Goal: Transaction & Acquisition: Purchase product/service

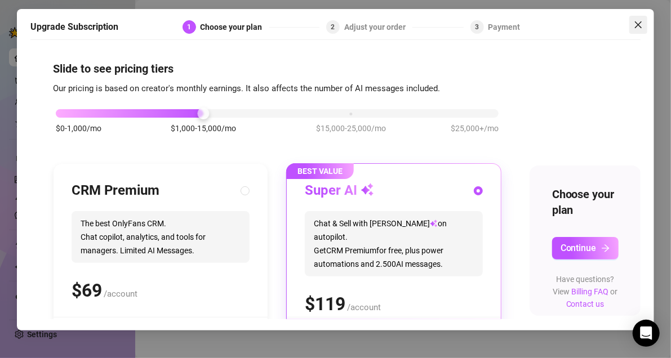
click at [641, 29] on button "Close" at bounding box center [638, 25] width 18 height 18
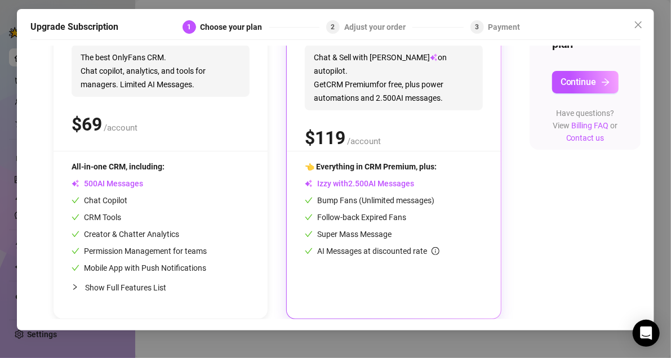
click at [573, 79] on button "Continue" at bounding box center [585, 82] width 66 height 23
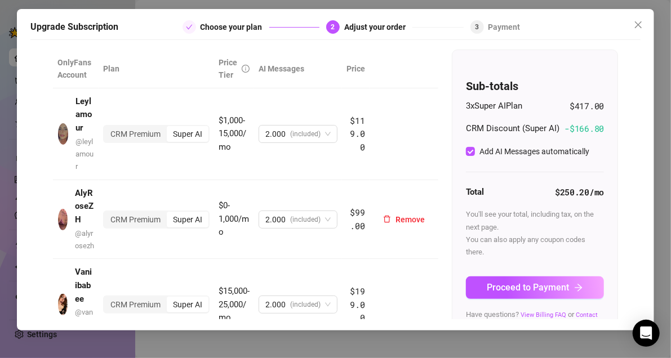
scroll to position [109, 0]
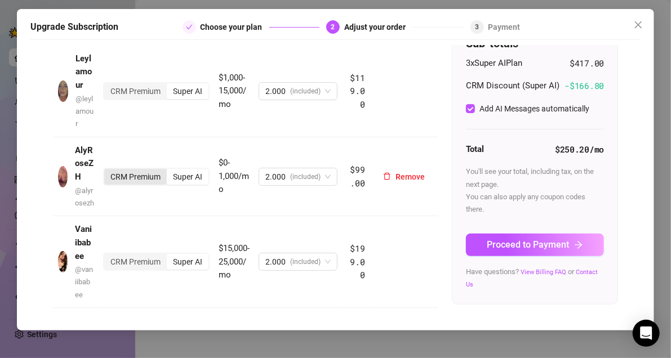
click at [146, 172] on div "CRM Premium" at bounding box center [135, 177] width 63 height 16
click at [107, 171] on input "CRM Premium" at bounding box center [107, 171] width 0 height 0
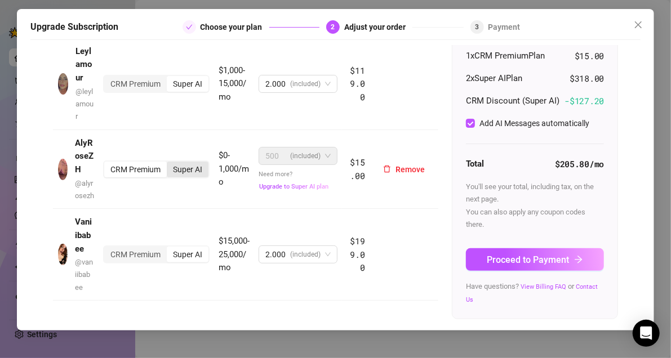
click at [191, 169] on div "Super AI" at bounding box center [188, 170] width 42 height 16
click at [170, 163] on input "Super AI" at bounding box center [170, 163] width 0 height 0
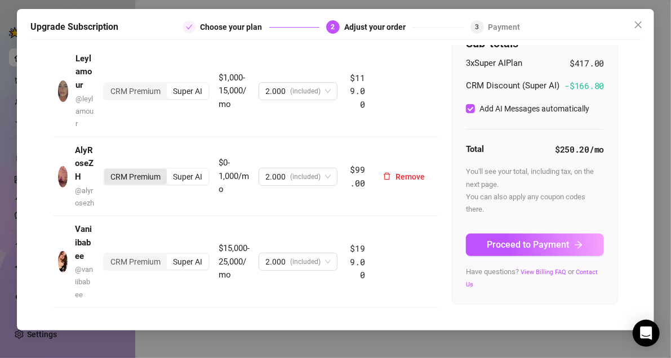
click at [157, 171] on div "CRM Premium" at bounding box center [135, 177] width 63 height 16
click at [107, 171] on input "CRM Premium" at bounding box center [107, 171] width 0 height 0
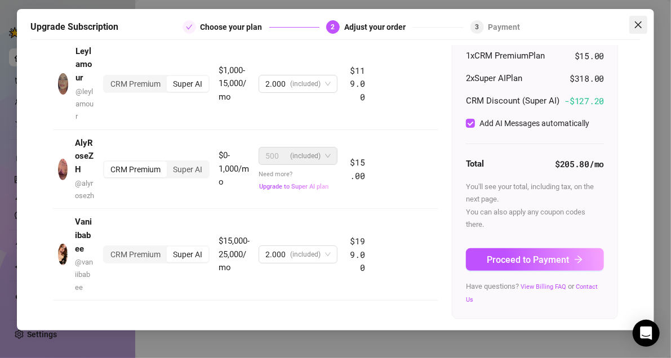
click at [639, 24] on icon "close" at bounding box center [638, 24] width 7 height 7
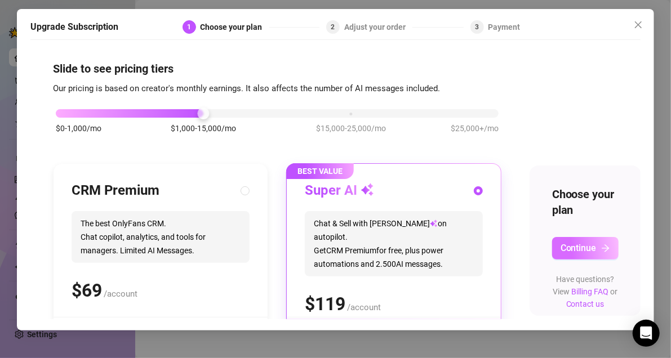
click at [586, 247] on span "Continue" at bounding box center [578, 248] width 36 height 11
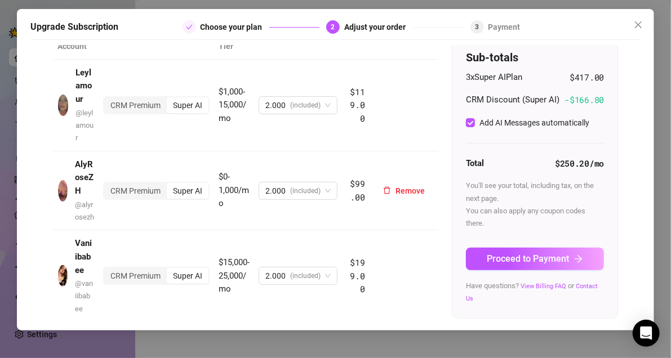
scroll to position [109, 0]
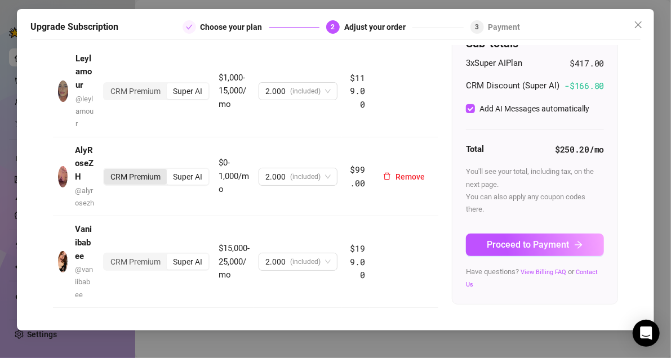
click at [119, 176] on div "CRM Premium" at bounding box center [135, 177] width 63 height 16
click at [107, 171] on input "CRM Premium" at bounding box center [107, 171] width 0 height 0
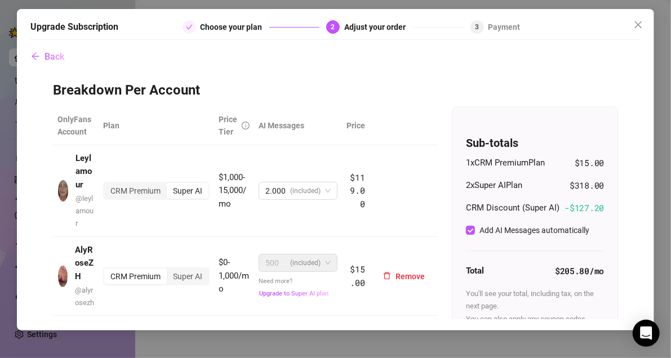
scroll to position [118, 0]
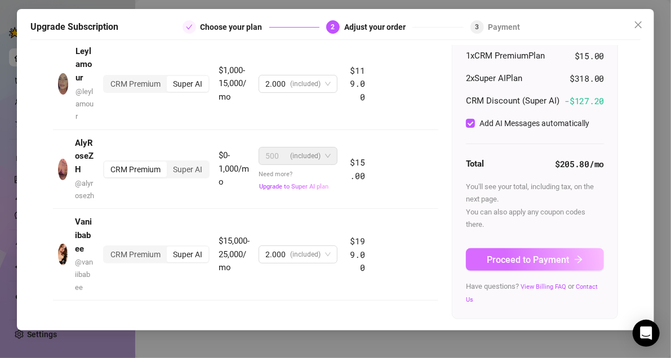
click at [514, 265] on span "Proceed to Payment" at bounding box center [528, 260] width 82 height 11
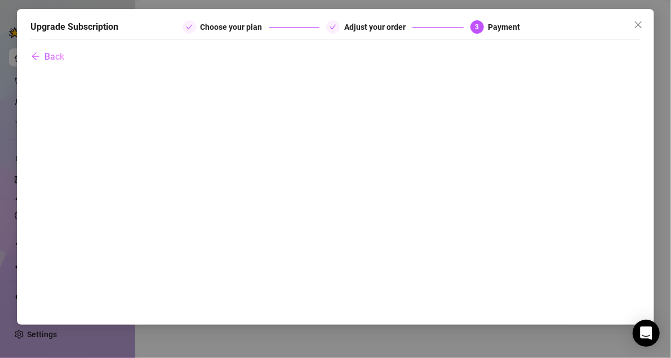
scroll to position [0, 0]
